Goal: Task Accomplishment & Management: Manage account settings

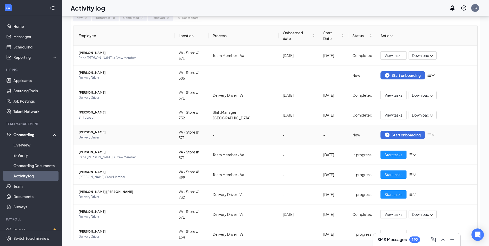
scroll to position [19, 0]
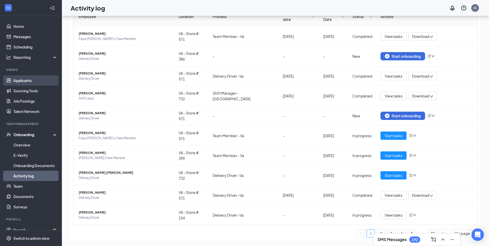
click at [31, 79] on link "Applicants" at bounding box center [35, 80] width 44 height 10
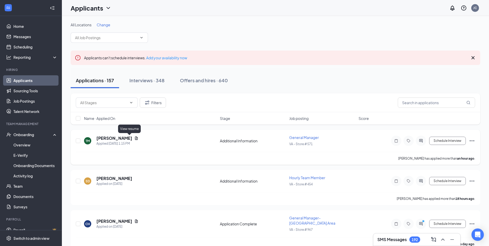
click at [135, 138] on icon "Document" at bounding box center [136, 137] width 3 height 3
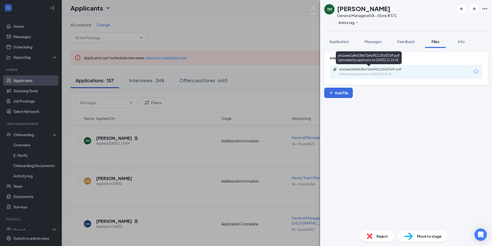
click at [390, 73] on div "Uploaded by applicant on [DATE] 13:15:41" at bounding box center [377, 74] width 77 height 4
click at [279, 75] on div "TM [PERSON_NAME] General Manager at VA - Store # 571 Add a tag Application Mess…" at bounding box center [246, 123] width 492 height 246
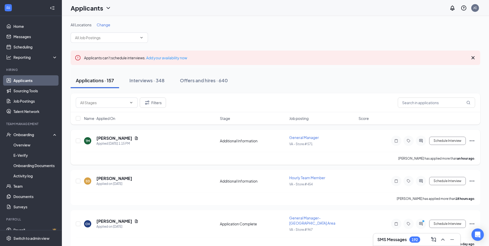
click at [421, 139] on icon "ActiveChat" at bounding box center [420, 140] width 3 height 3
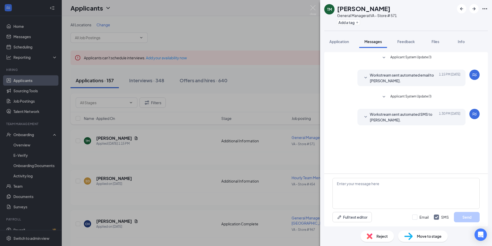
click at [307, 73] on div "TM [PERSON_NAME] General Manager at VA - Store # 571 Add a tag Application Mess…" at bounding box center [246, 123] width 492 height 246
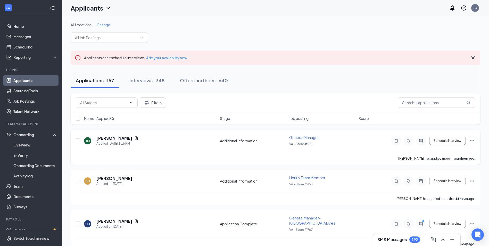
click at [472, 140] on icon "Ellipses" at bounding box center [471, 140] width 5 height 1
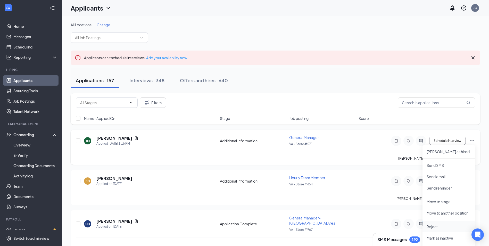
click at [440, 224] on p "Reject" at bounding box center [448, 226] width 44 height 5
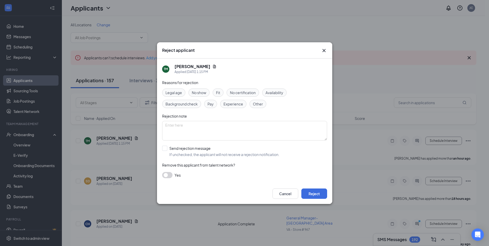
click at [239, 104] on span "Experience" at bounding box center [233, 104] width 20 height 6
click at [314, 194] on button "Reject" at bounding box center [314, 193] width 26 height 10
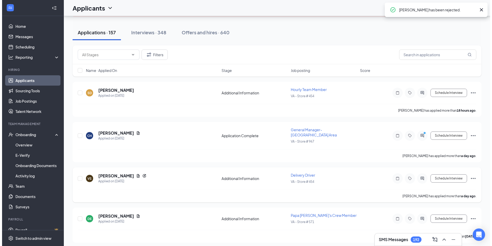
scroll to position [52, 0]
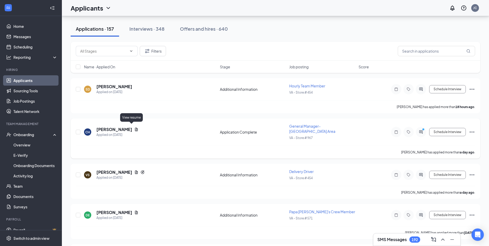
click at [135, 128] on icon "Document" at bounding box center [136, 128] width 3 height 3
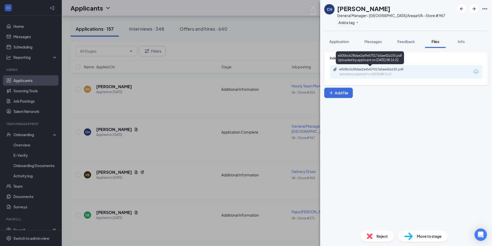
click at [388, 70] on div "e505bcb28dae2a4fe57017a5ae42a155.pdf" at bounding box center [375, 69] width 72 height 4
click at [288, 109] on div "CH [PERSON_NAME] General Manager- [GEOGRAPHIC_DATA] Area at [GEOGRAPHIC_DATA] -…" at bounding box center [246, 123] width 492 height 246
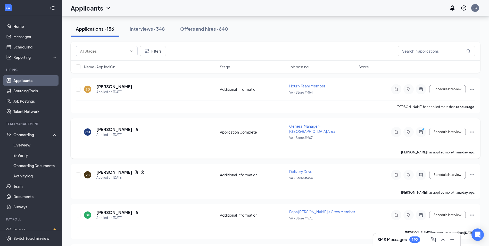
click at [421, 128] on icon "PrimaryDot" at bounding box center [424, 130] width 6 height 4
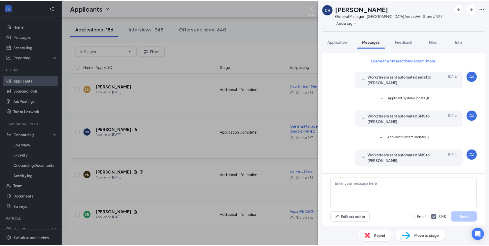
scroll to position [133, 0]
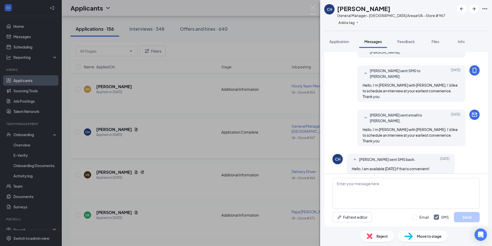
click at [268, 110] on div "CH [PERSON_NAME] General Manager- [GEOGRAPHIC_DATA] Area at VA - Store # 967 Ad…" at bounding box center [246, 123] width 492 height 246
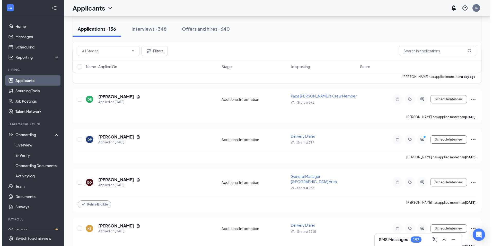
scroll to position [180, 0]
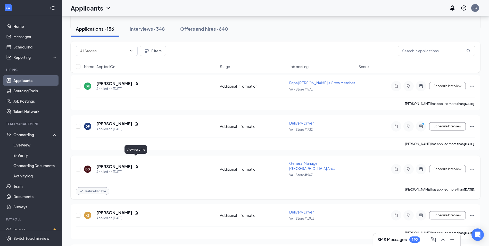
click at [136, 164] on icon "Document" at bounding box center [136, 166] width 4 height 4
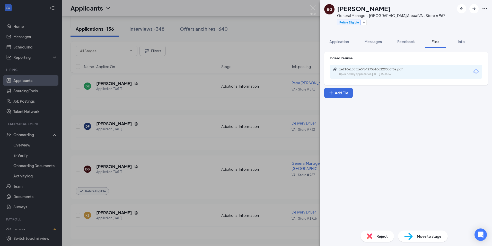
click at [409, 76] on div "1e918e13551e0f64275610d2290b3f8e.pdf Uploaded by applicant on [DATE] 15:38:52" at bounding box center [406, 72] width 152 height 14
click at [399, 69] on div "1e918e13551e0f64275610d2290b3f8e.pdf" at bounding box center [375, 69] width 72 height 4
click at [268, 182] on div "[PERSON_NAME] General Manager- [GEOGRAPHIC_DATA] Area at VA - Store # 967 Rehir…" at bounding box center [246, 123] width 492 height 246
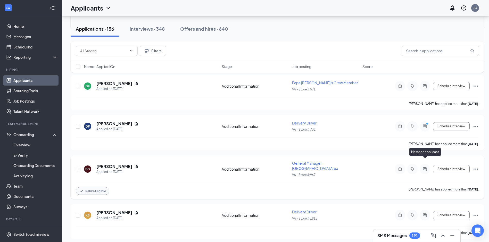
click at [426, 164] on div at bounding box center [424, 169] width 10 height 10
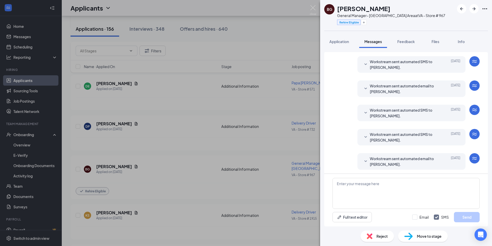
scroll to position [54, 0]
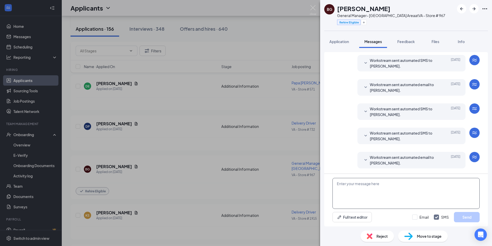
click at [406, 183] on textarea at bounding box center [406, 193] width 147 height 31
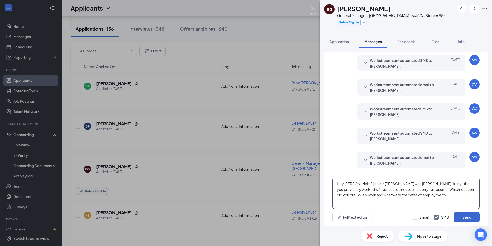
type textarea "Hey [PERSON_NAME], this is [PERSON_NAME] with [PERSON_NAME]. It says that you p…"
click at [467, 218] on button "Send" at bounding box center [467, 217] width 26 height 10
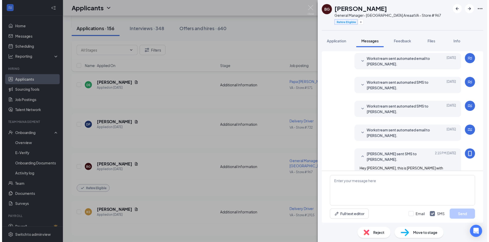
scroll to position [104, 0]
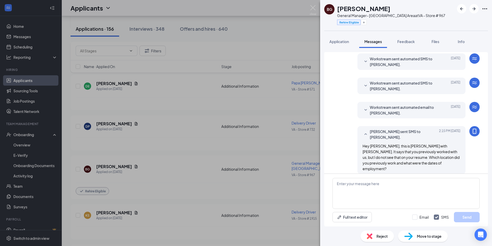
click at [159, 168] on div "[PERSON_NAME] General Manager- [GEOGRAPHIC_DATA] Area at [GEOGRAPHIC_DATA] - St…" at bounding box center [246, 123] width 492 height 246
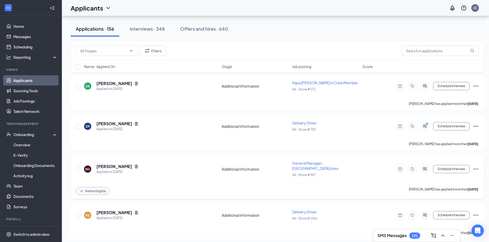
click at [132, 164] on div "[PERSON_NAME]" at bounding box center [117, 167] width 42 height 6
click at [135, 164] on icon "Document" at bounding box center [136, 166] width 4 height 4
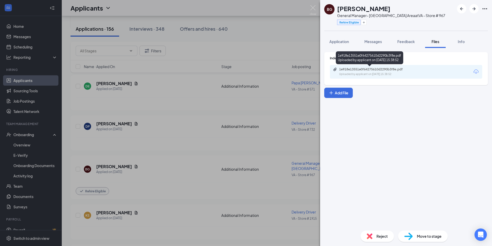
click at [372, 66] on div "1e918e13551e0f64275610d2290b3f8e.pdf Uploaded by applicant on [DATE] 15:38:52" at bounding box center [369, 58] width 67 height 15
click at [373, 71] on div "1e918e13551e0f64275610d2290b3f8e.pdf Uploaded by applicant on [DATE] 15:38:52" at bounding box center [374, 71] width 83 height 9
click at [203, 135] on div "[PERSON_NAME] General Manager- [GEOGRAPHIC_DATA] Area at VA - Store # 967 Rehir…" at bounding box center [246, 123] width 492 height 246
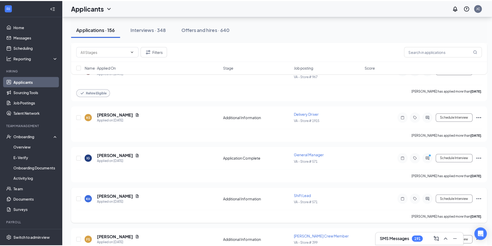
scroll to position [283, 0]
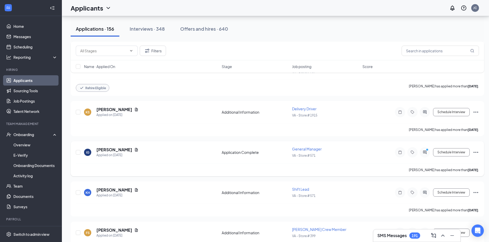
click at [129, 147] on div "IG [PERSON_NAME] Applied on [DATE]" at bounding box center [151, 152] width 134 height 11
click at [134, 148] on icon "Document" at bounding box center [136, 150] width 4 height 4
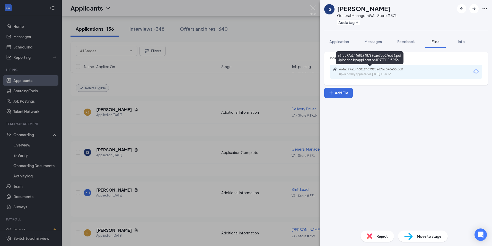
click at [370, 70] on div "66fac97a144681948799ca67bc076e56.pdf" at bounding box center [375, 69] width 72 height 4
click at [278, 160] on div "IG [PERSON_NAME] General Manager at VA - Store # 571 Add a tag Application Mess…" at bounding box center [246, 123] width 492 height 246
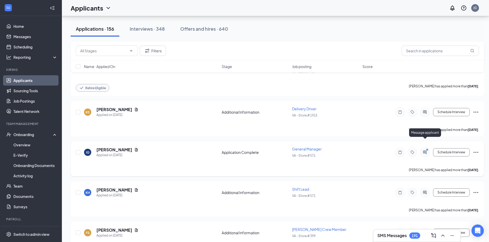
click at [427, 148] on icon "PrimaryDot" at bounding box center [427, 150] width 6 height 4
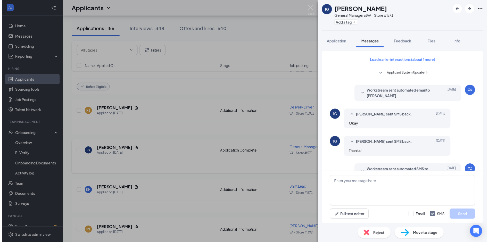
scroll to position [105, 0]
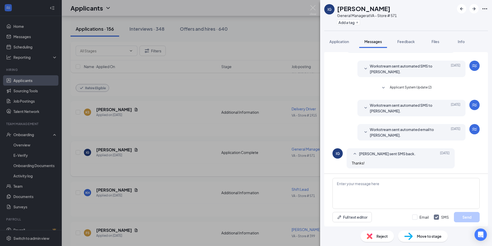
click at [205, 169] on div "IG [PERSON_NAME] General Manager at VA - Store # 571 Add a tag Application Mess…" at bounding box center [246, 123] width 492 height 246
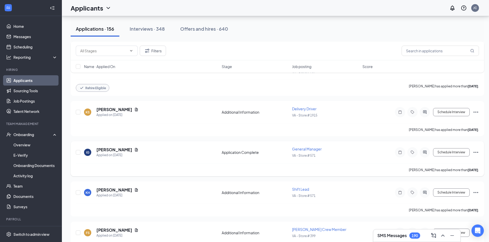
click at [475, 149] on icon "Ellipses" at bounding box center [475, 152] width 6 height 6
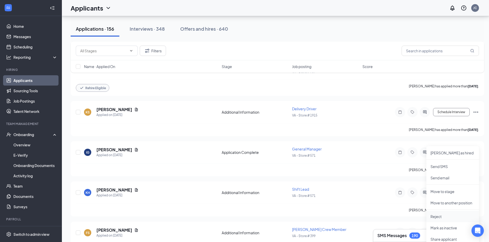
click at [438, 216] on p "Reject" at bounding box center [452, 216] width 44 height 5
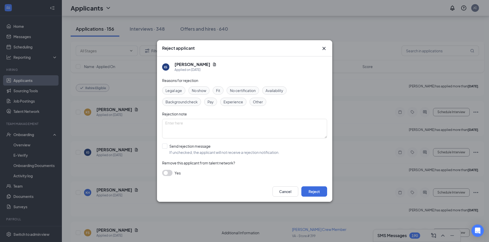
click at [237, 104] on span "Experience" at bounding box center [233, 102] width 20 height 6
click at [164, 146] on input "Send rejection message If unchecked, the applicant will not receive a rejection…" at bounding box center [220, 148] width 117 height 11
checkbox input "true"
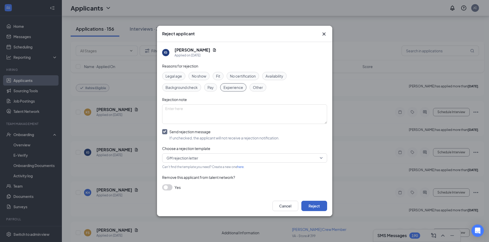
click at [320, 206] on button "Reject" at bounding box center [314, 206] width 26 height 10
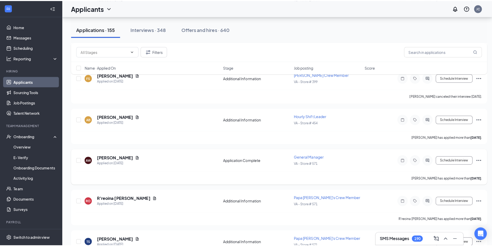
scroll to position [412, 0]
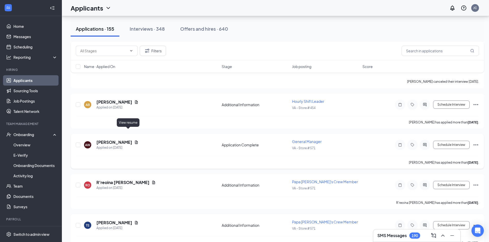
click at [134, 140] on icon "Document" at bounding box center [136, 142] width 4 height 4
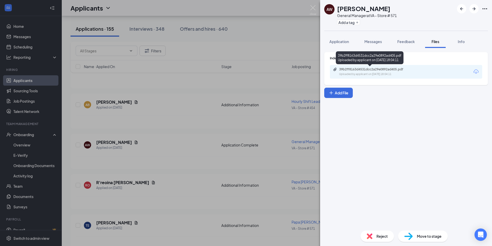
click at [374, 74] on div "Uploaded by applicant on [DATE] 18:04:11" at bounding box center [377, 74] width 77 height 4
click at [378, 237] on span "Reject" at bounding box center [382, 236] width 11 height 6
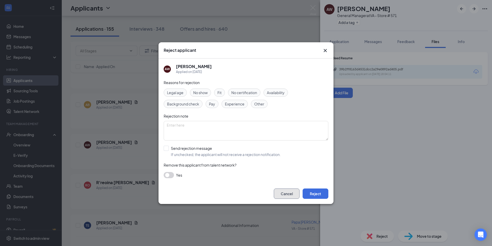
click at [279, 195] on button "Cancel" at bounding box center [287, 193] width 26 height 10
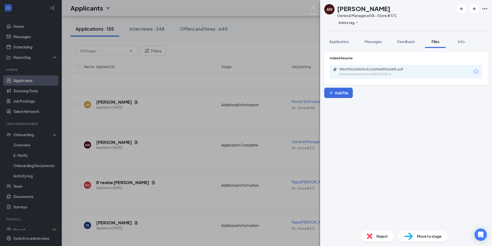
click at [279, 189] on div "AW [PERSON_NAME] General Manager at VA - Store # 571 Add a tag Application Mess…" at bounding box center [246, 123] width 492 height 246
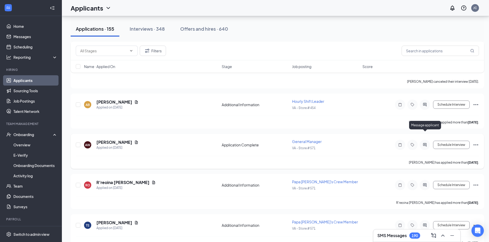
click at [426, 143] on icon "ActiveChat" at bounding box center [424, 145] width 6 height 4
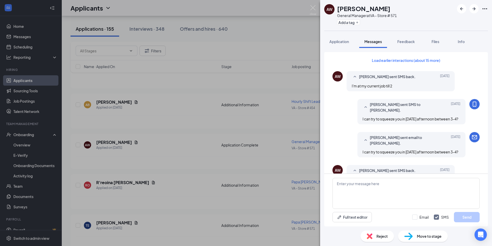
scroll to position [227, 0]
click at [240, 159] on div "AW [PERSON_NAME] General Manager at VA - Store # 571 Add a tag Application Mess…" at bounding box center [246, 123] width 492 height 246
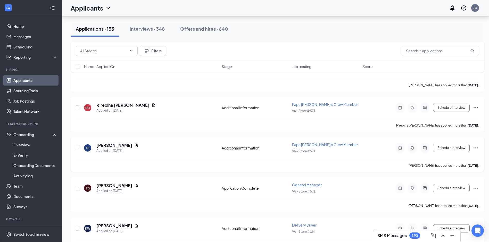
scroll to position [541, 0]
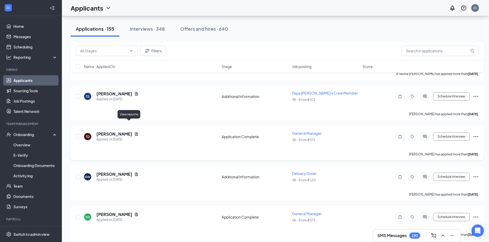
click at [135, 132] on icon "Document" at bounding box center [136, 133] width 3 height 3
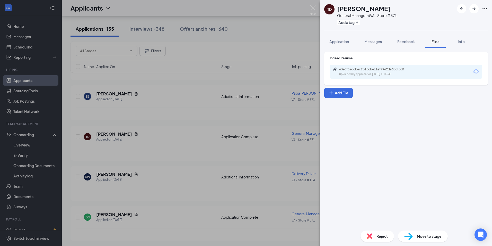
click at [388, 72] on div "63e8f0adcbec9b15cbe11ef9962da6bd.pdf Uploaded by applicant on [DATE] 11:03:45" at bounding box center [374, 71] width 83 height 9
click at [226, 173] on div "TD [PERSON_NAME] General Manager at VA - Store # 571 Add a tag Application Mess…" at bounding box center [246, 123] width 492 height 246
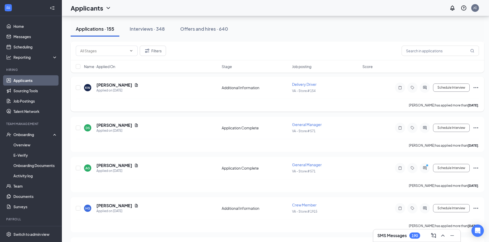
scroll to position [644, 0]
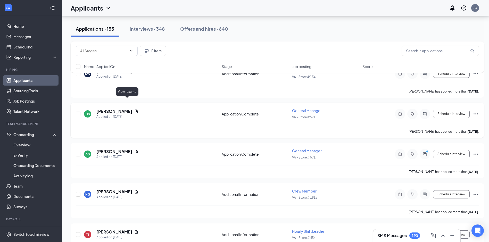
click at [135, 109] on icon "Document" at bounding box center [136, 110] width 3 height 3
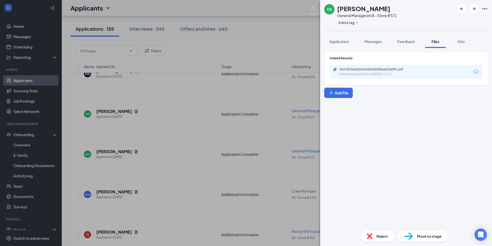
click at [381, 67] on div "1be72b36eb2b366d6fe0258aa63de9ff.pdf Uploaded by applicant on [DATE] 17:11:27" at bounding box center [406, 72] width 152 height 14
click at [381, 70] on div "1be72b36eb2b366d6fe0258aa63de9ff.pdf" at bounding box center [375, 69] width 72 height 4
click at [185, 82] on div "DS [PERSON_NAME] General Manager at VA - Store # 571 Add a tag Application Mess…" at bounding box center [246, 123] width 492 height 246
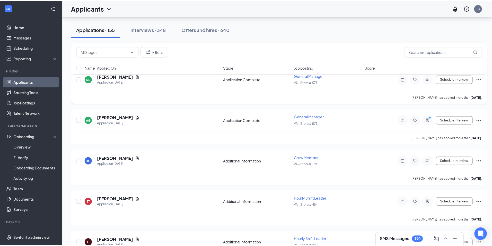
scroll to position [695, 0]
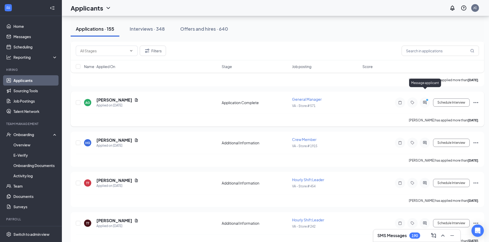
click at [426, 101] on icon "ActiveChat" at bounding box center [424, 102] width 3 height 3
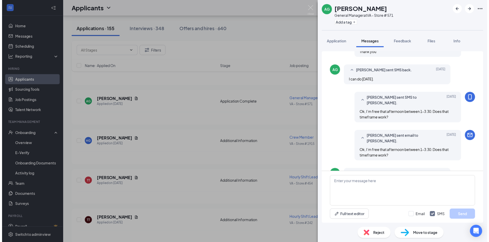
scroll to position [169, 0]
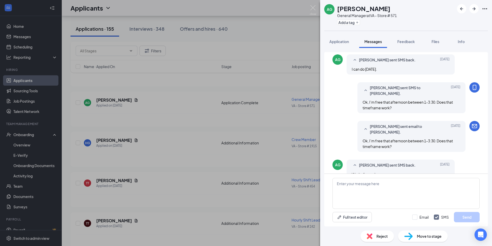
click at [155, 112] on div "AG [PERSON_NAME] General Manager at VA - Store # 571 Add a tag Application Mess…" at bounding box center [246, 123] width 492 height 246
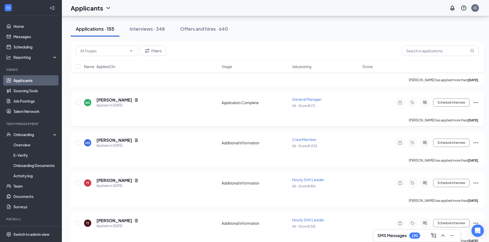
click at [135, 97] on div "[PERSON_NAME]" at bounding box center [117, 100] width 42 height 6
click at [138, 98] on icon "Document" at bounding box center [136, 99] width 3 height 3
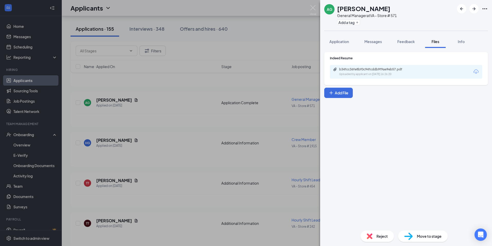
click at [412, 76] on div "b34fcc36fe8bf0c94fcddb9f9ae9eb57.pdf Uploaded by applicant on [DATE] 16:26:20" at bounding box center [406, 72] width 152 height 14
click at [400, 75] on div "Uploaded by applicant on [DATE] 16:26:20" at bounding box center [377, 74] width 77 height 4
click at [229, 133] on div "AG [PERSON_NAME] General Manager at VA - Store # 571 Add a tag Application Mess…" at bounding box center [246, 123] width 492 height 246
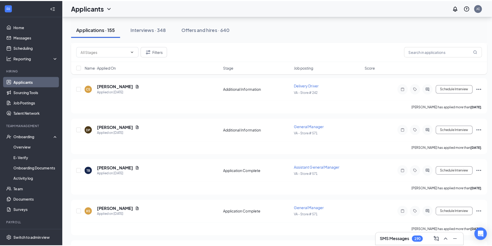
scroll to position [1185, 0]
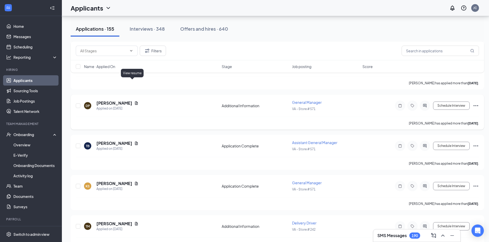
click at [134, 101] on icon "Document" at bounding box center [136, 103] width 4 height 4
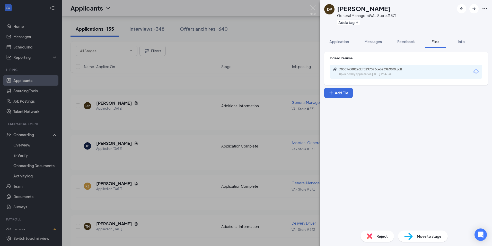
click at [388, 73] on div "Uploaded by applicant on [DATE] 19:47:34" at bounding box center [377, 74] width 77 height 4
click at [269, 142] on div "DP [PERSON_NAME] General Manager at VA - Store # 571 Add a tag Application Mess…" at bounding box center [246, 123] width 492 height 246
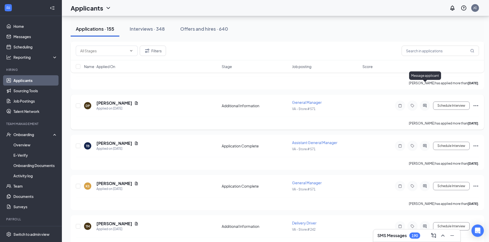
click at [423, 104] on icon "ActiveChat" at bounding box center [424, 106] width 6 height 4
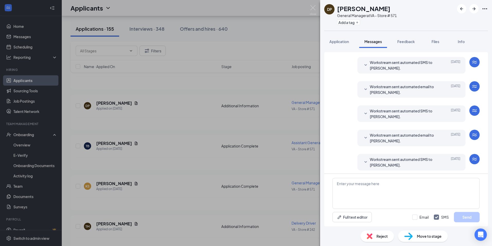
scroll to position [39, 0]
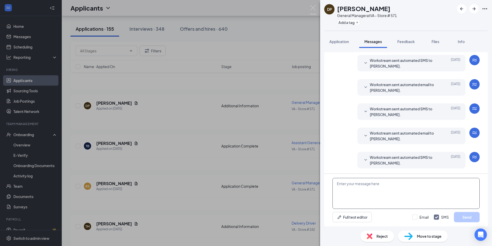
click at [378, 189] on textarea at bounding box center [406, 193] width 147 height 31
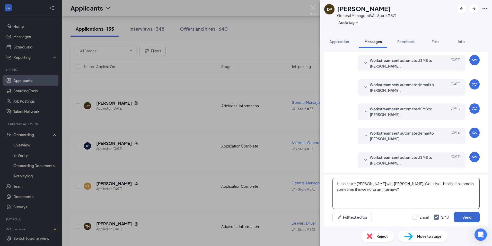
type textarea "Hello, this is [PERSON_NAME] with [PERSON_NAME]. Would you be able to come in s…"
click at [468, 216] on button "Send" at bounding box center [467, 217] width 26 height 10
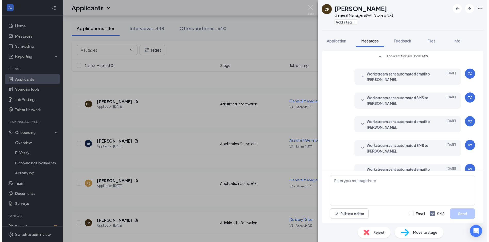
scroll to position [78, 0]
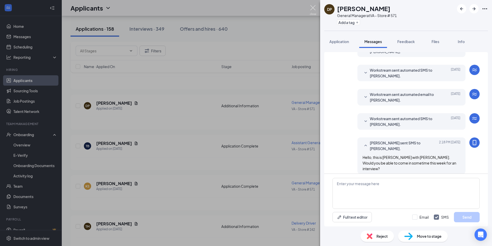
click at [312, 7] on img at bounding box center [313, 10] width 6 height 10
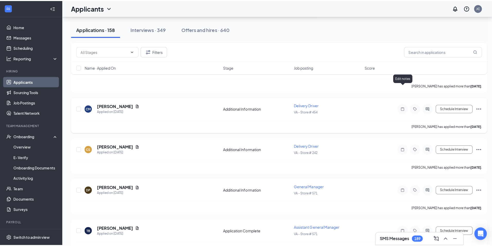
scroll to position [1236, 0]
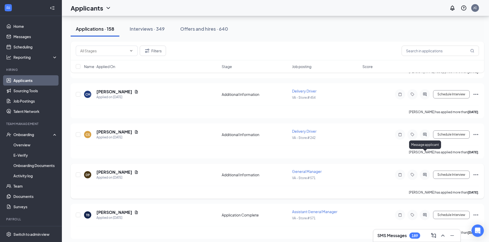
click at [424, 173] on icon "ActiveChat" at bounding box center [424, 175] width 6 height 4
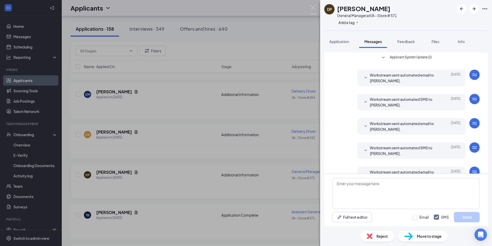
scroll to position [78, 0]
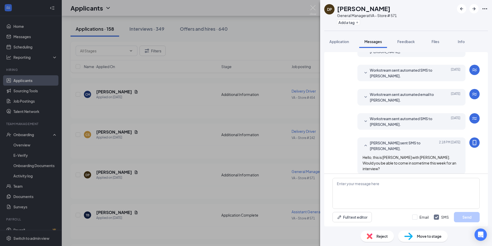
click at [295, 100] on div "DP [PERSON_NAME] General Manager at VA - Store # 571 Add a tag Application Mess…" at bounding box center [246, 123] width 492 height 246
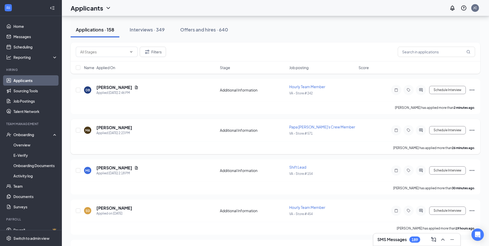
scroll to position [26, 0]
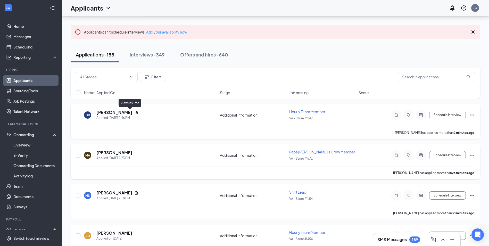
click at [134, 112] on icon "Document" at bounding box center [136, 112] width 4 height 4
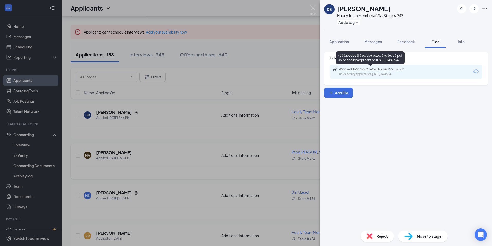
click at [374, 73] on div "Uploaded by applicant on [DATE] 14:46:34" at bounding box center [377, 74] width 77 height 4
click at [314, 8] on img at bounding box center [313, 10] width 6 height 10
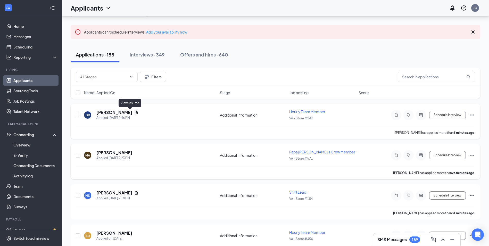
click at [134, 112] on icon "Document" at bounding box center [136, 112] width 4 height 4
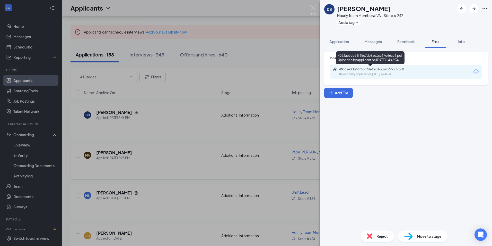
click at [390, 74] on div "Uploaded by applicant on [DATE] 14:46:34" at bounding box center [377, 74] width 77 height 4
click at [256, 73] on div "DB [PERSON_NAME] Hourly Team Member at VA - Store # 242 Add a tag Application M…" at bounding box center [246, 123] width 492 height 246
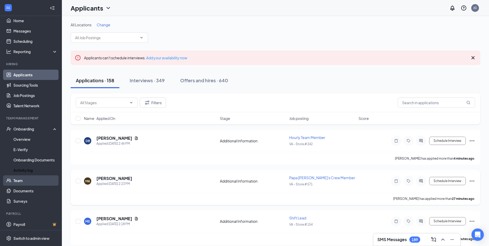
scroll to position [7, 0]
